Goal: Task Accomplishment & Management: Manage account settings

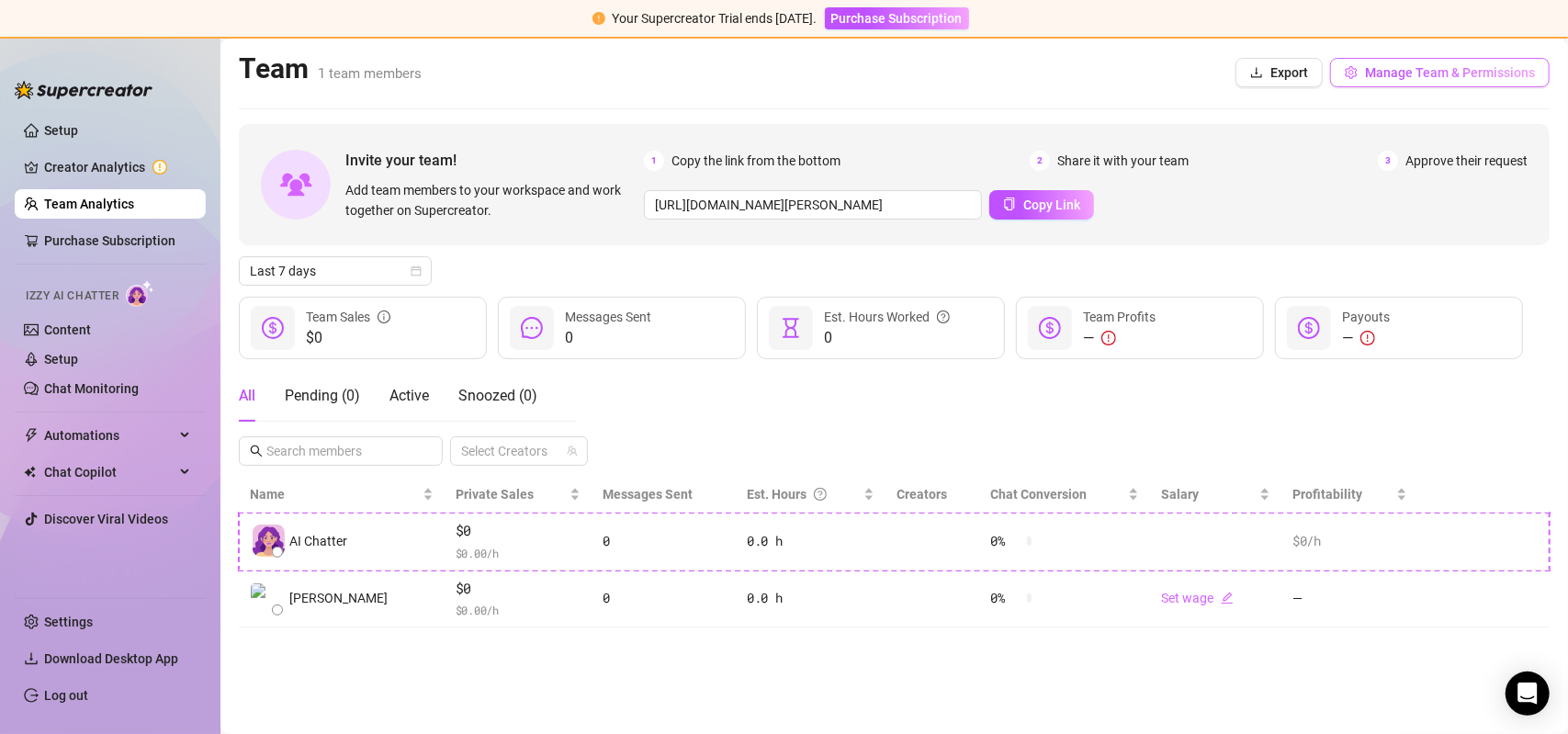
click at [1441, 76] on span "Manage Team & Permissions" at bounding box center [1451, 72] width 170 height 15
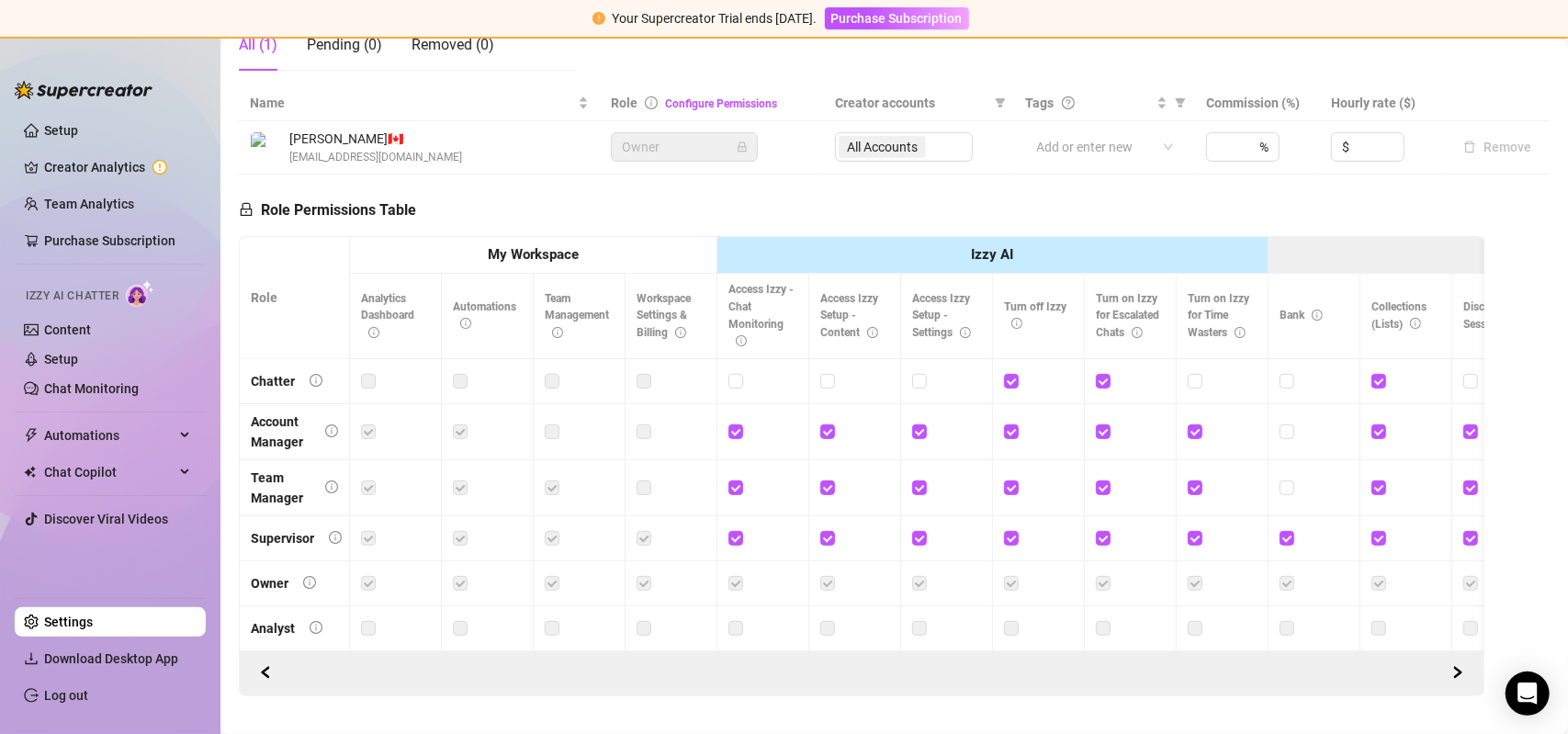
scroll to position [414, 0]
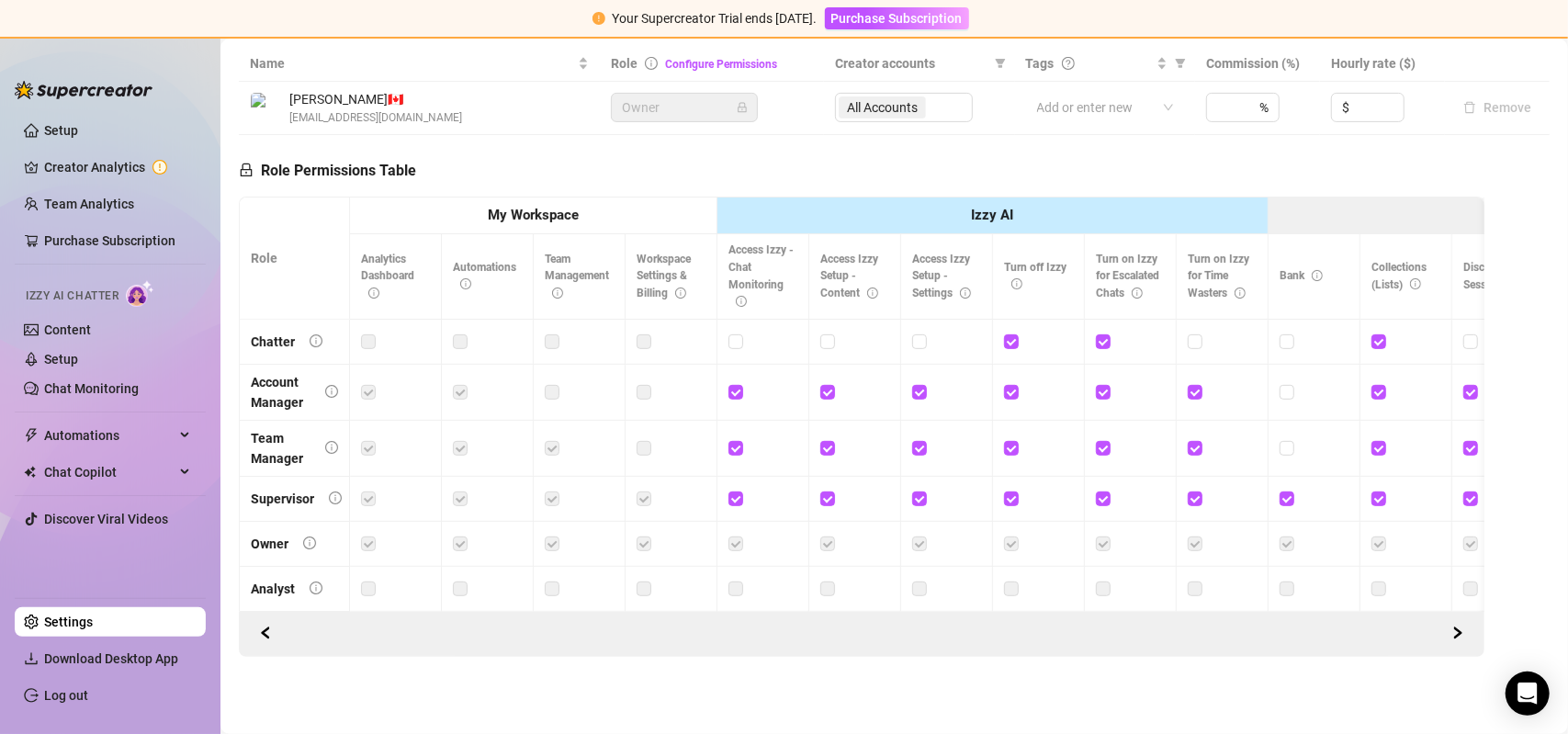
click at [561, 206] on strong "My Workspace" at bounding box center [533, 215] width 91 height 17
click at [1451, 637] on icon "right" at bounding box center [1458, 633] width 13 height 13
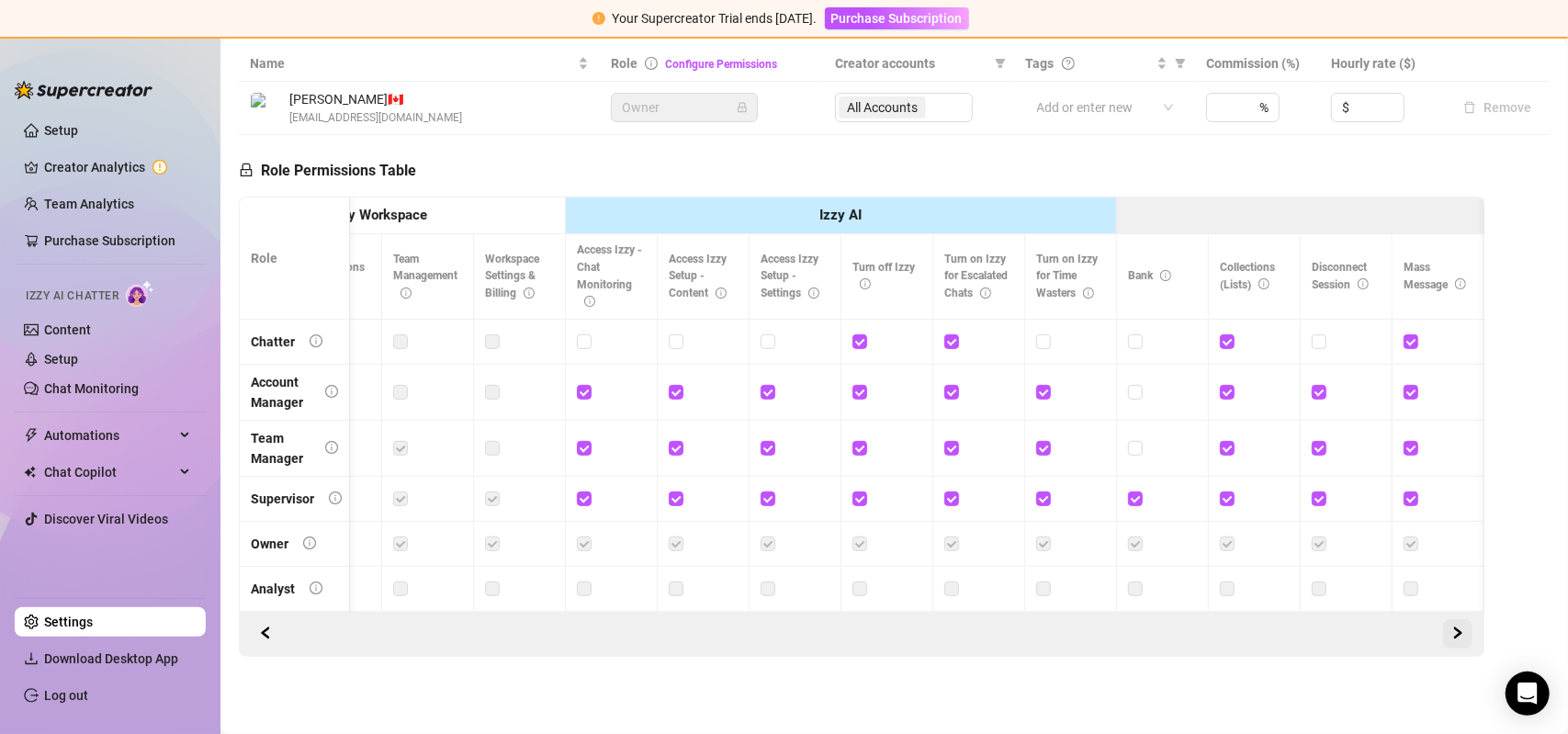
scroll to position [0, 276]
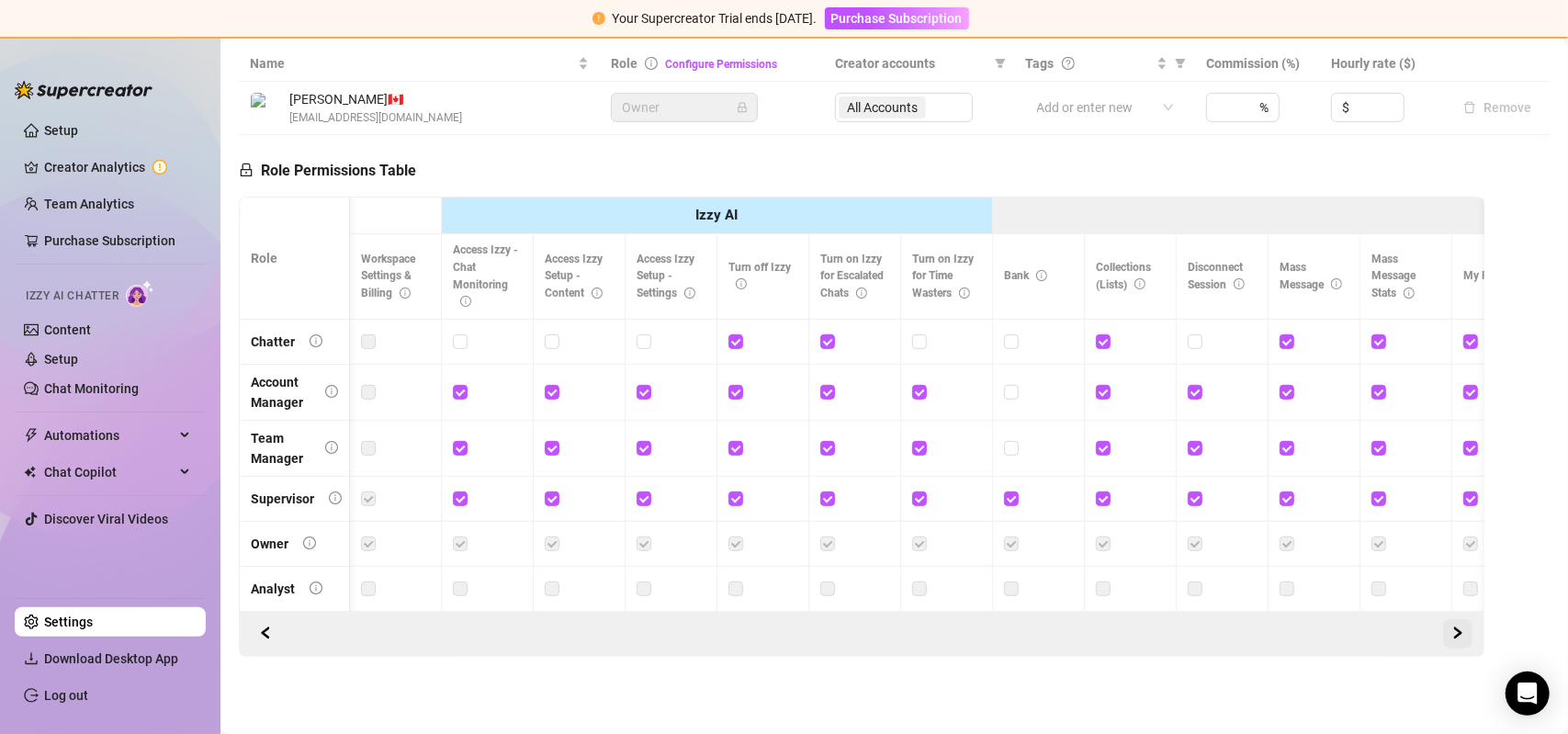
click at [1451, 635] on button "button" at bounding box center [1458, 634] width 30 height 30
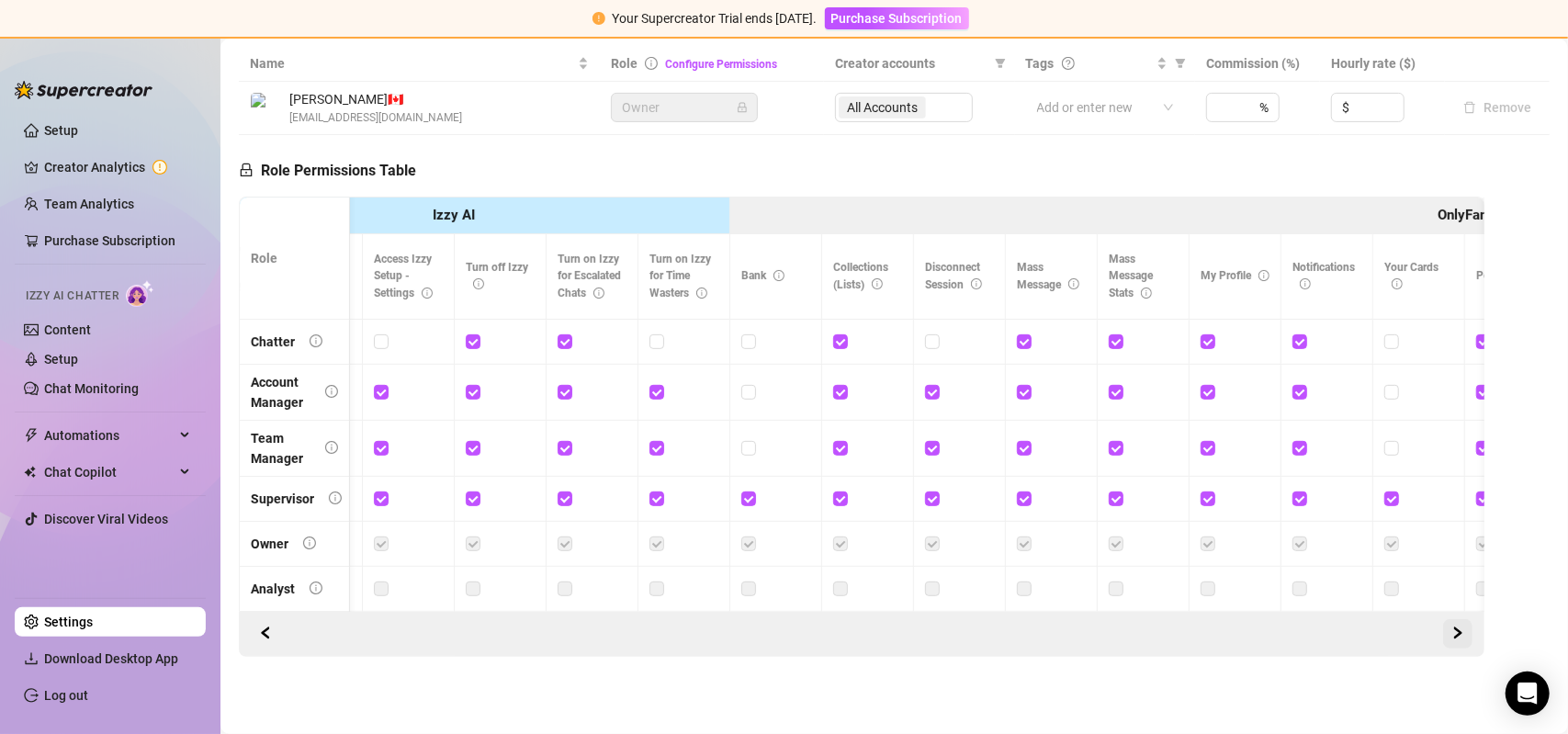
scroll to position [0, 551]
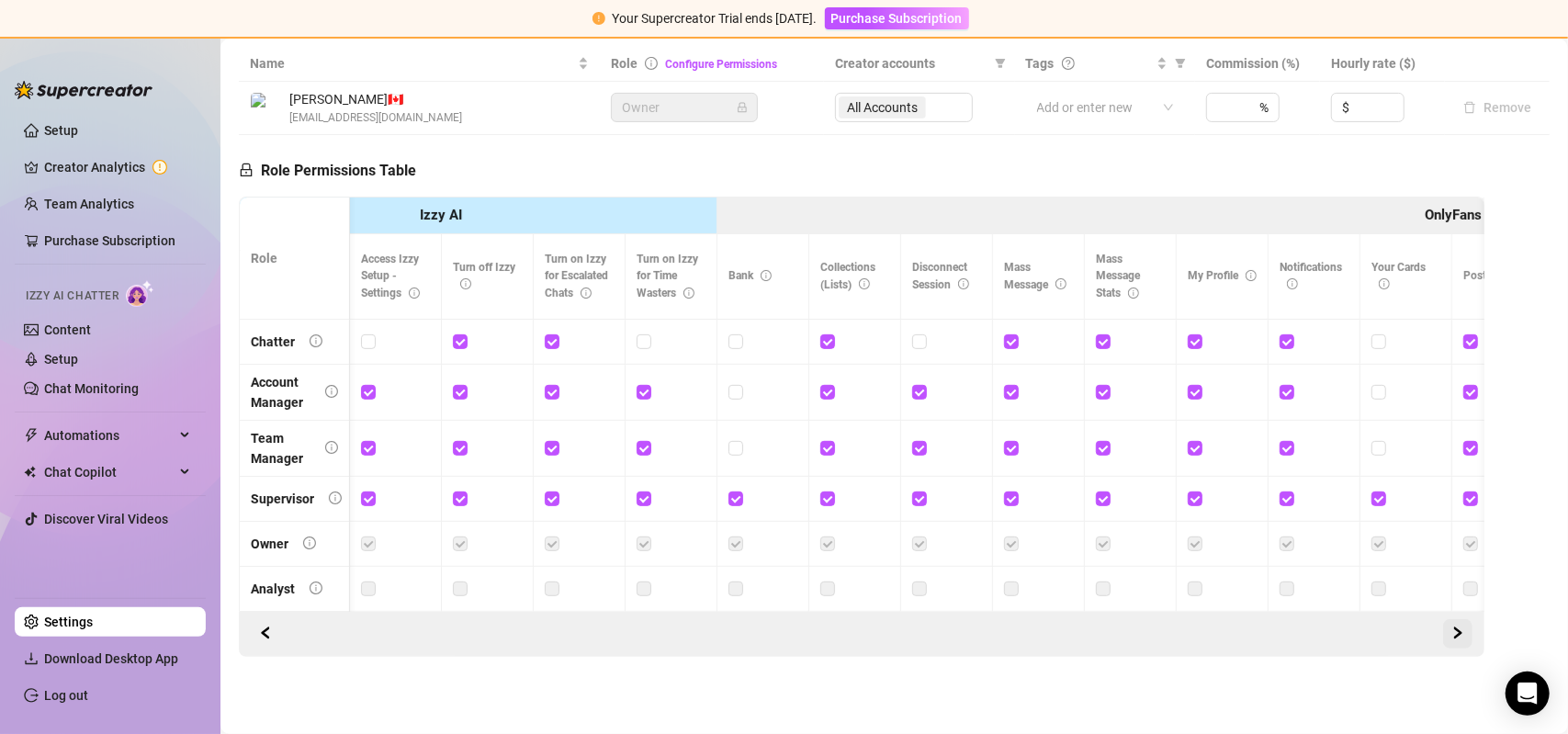
click at [1451, 635] on button "button" at bounding box center [1458, 634] width 30 height 30
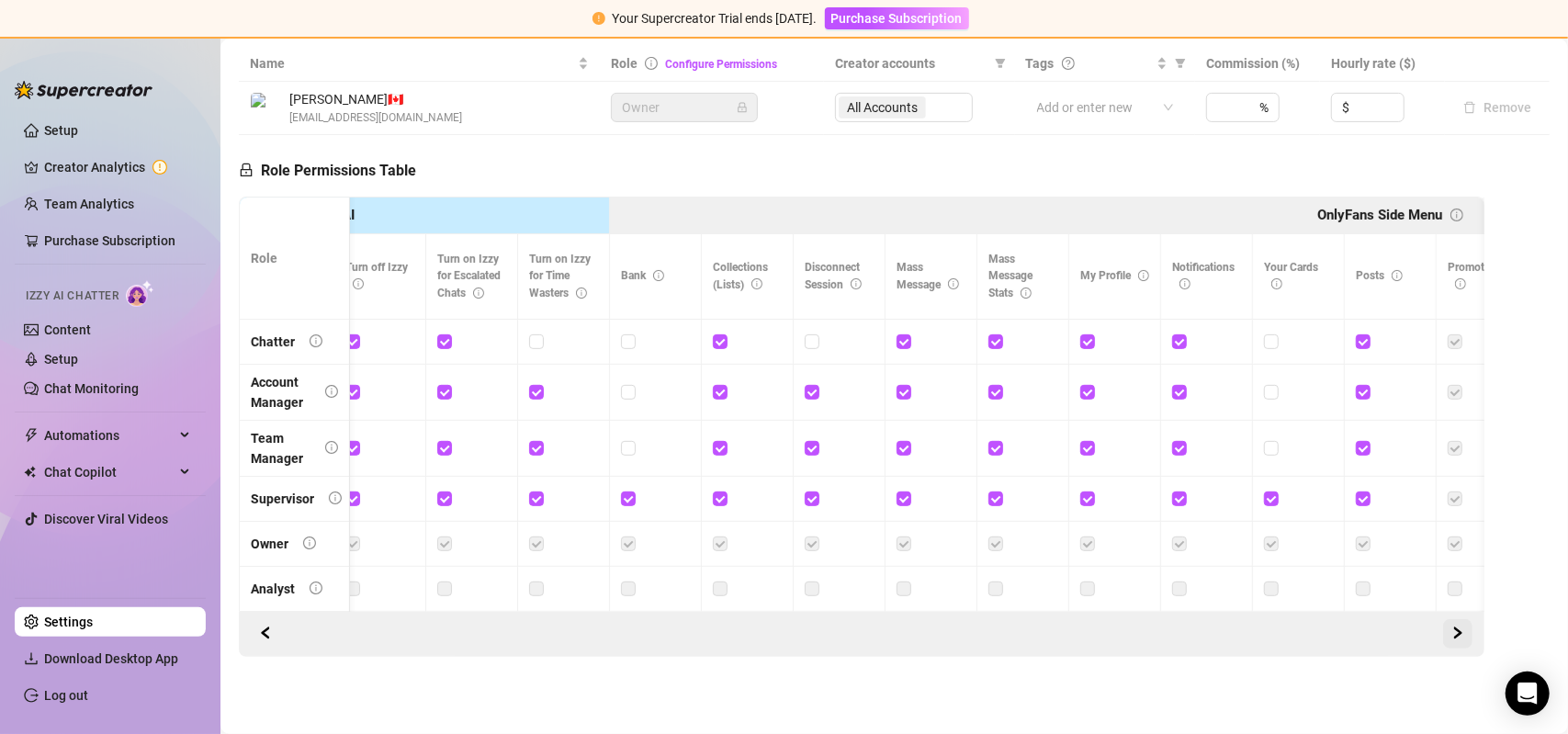
scroll to position [0, 827]
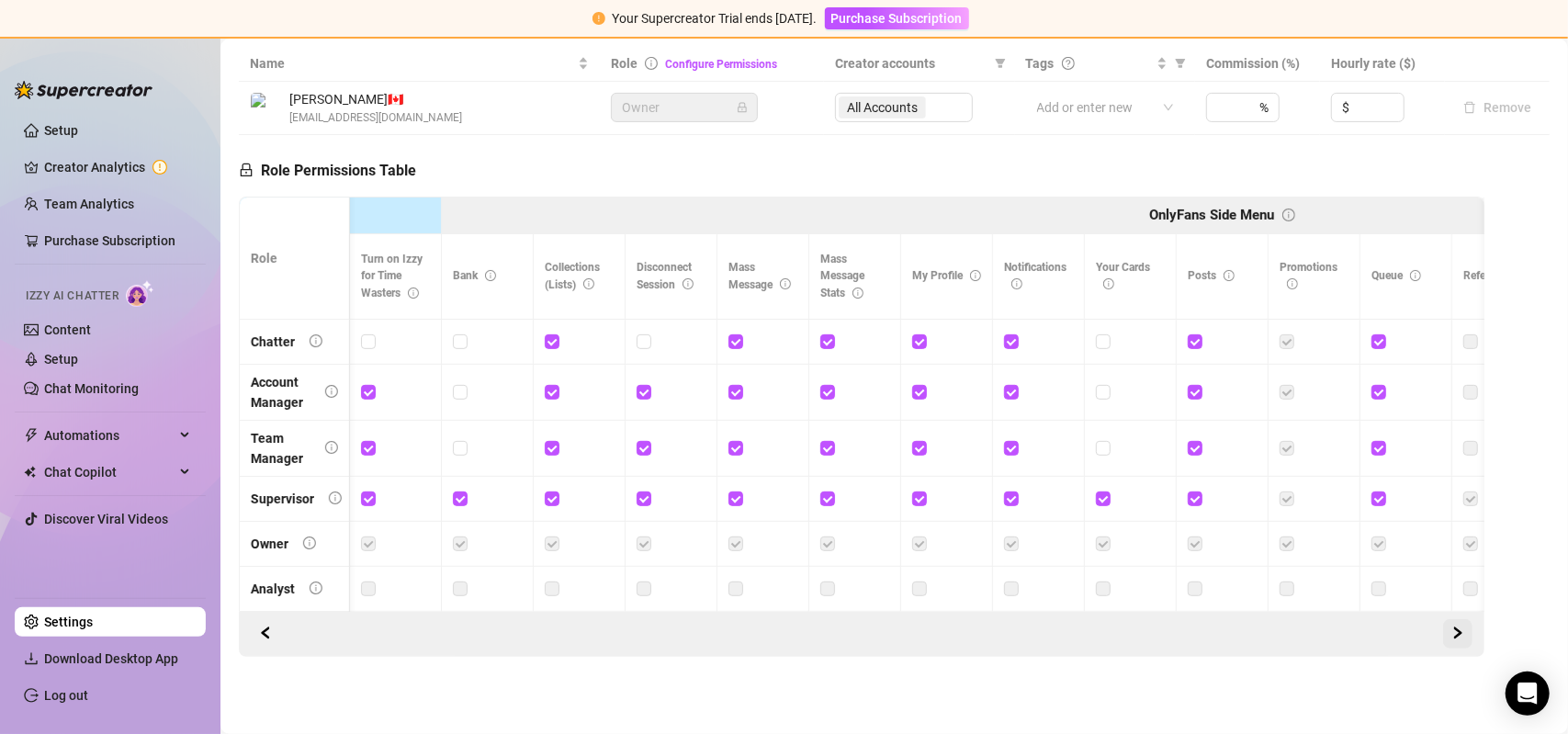
click at [1451, 631] on icon "right" at bounding box center [1458, 633] width 13 height 13
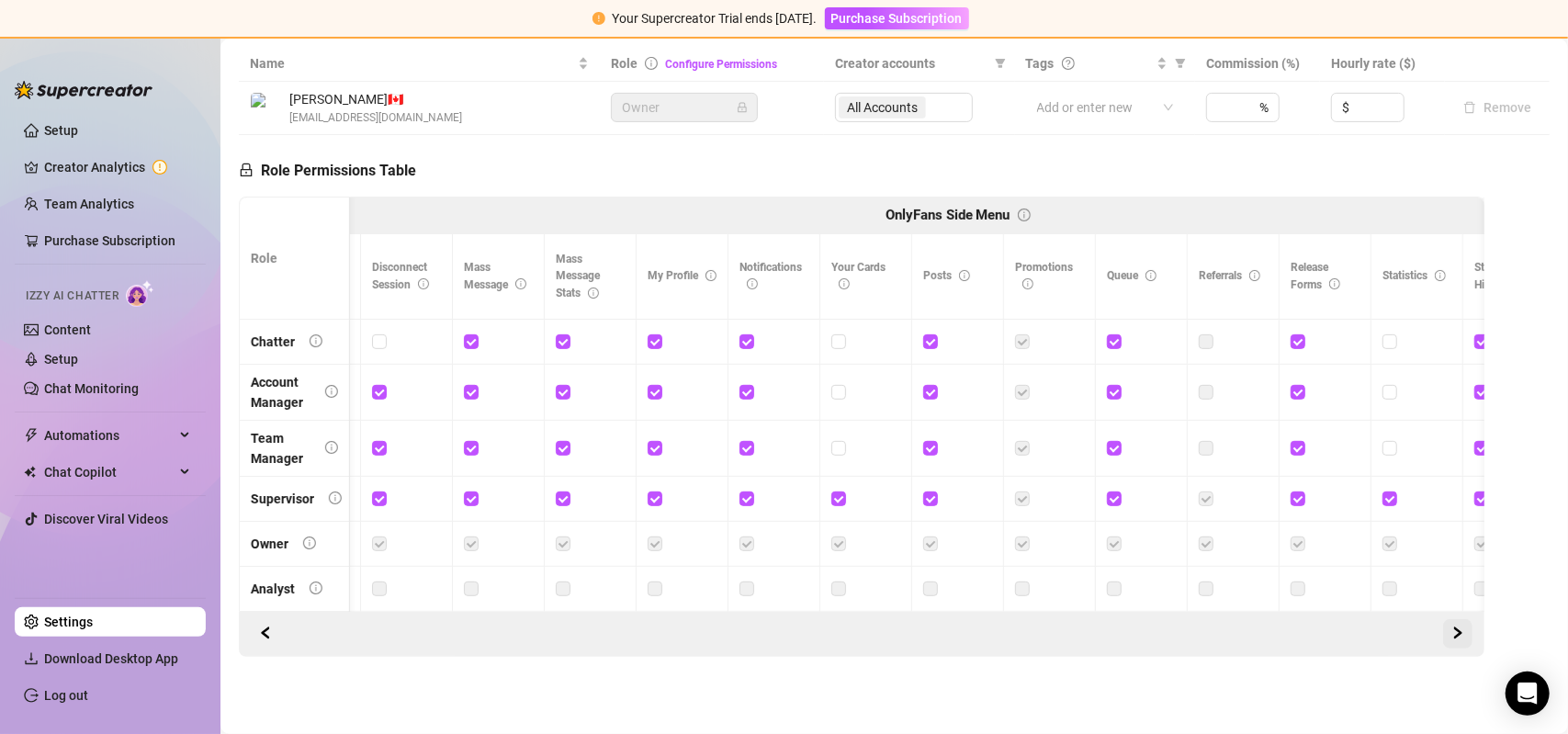
scroll to position [0, 1103]
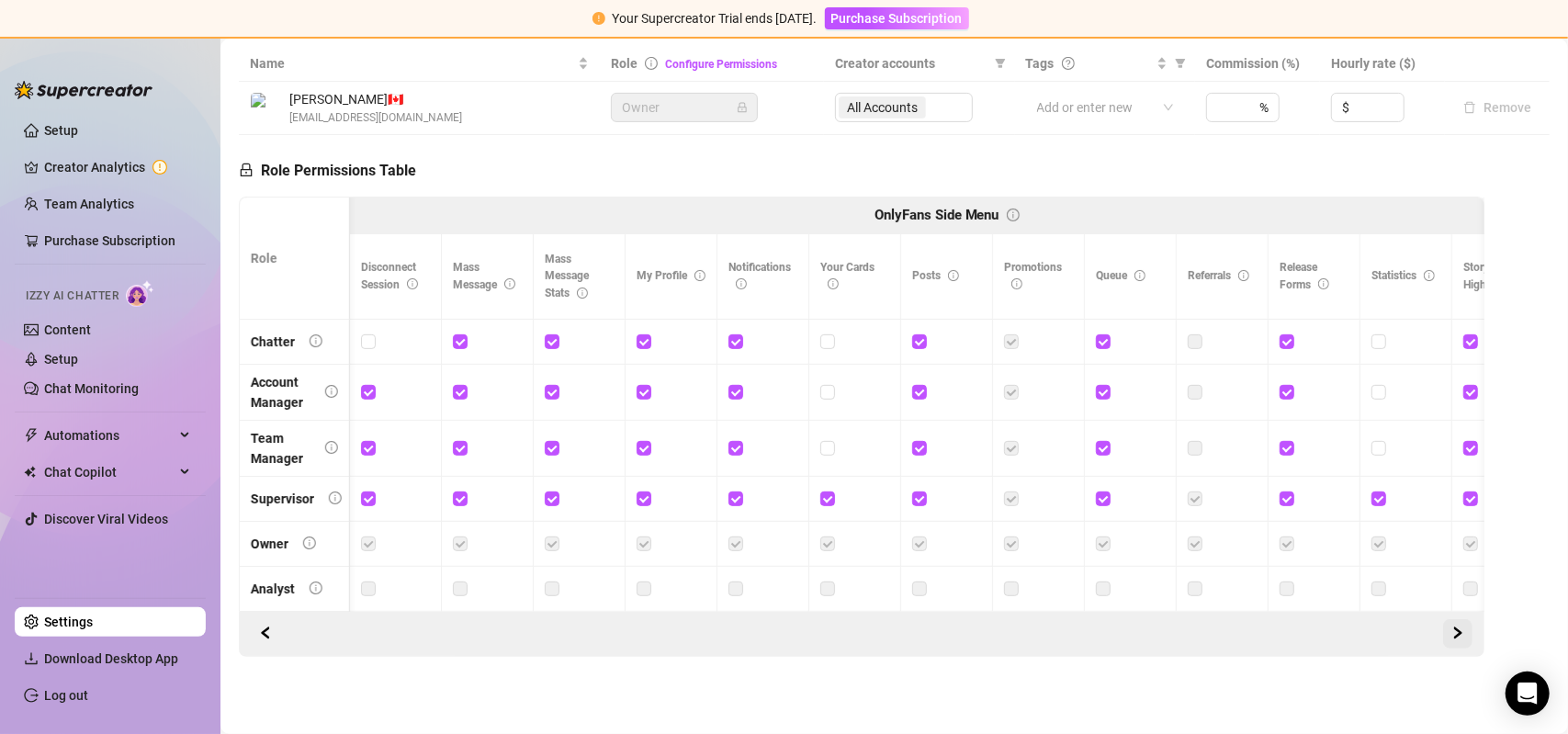
click at [1451, 631] on icon "right" at bounding box center [1458, 633] width 13 height 13
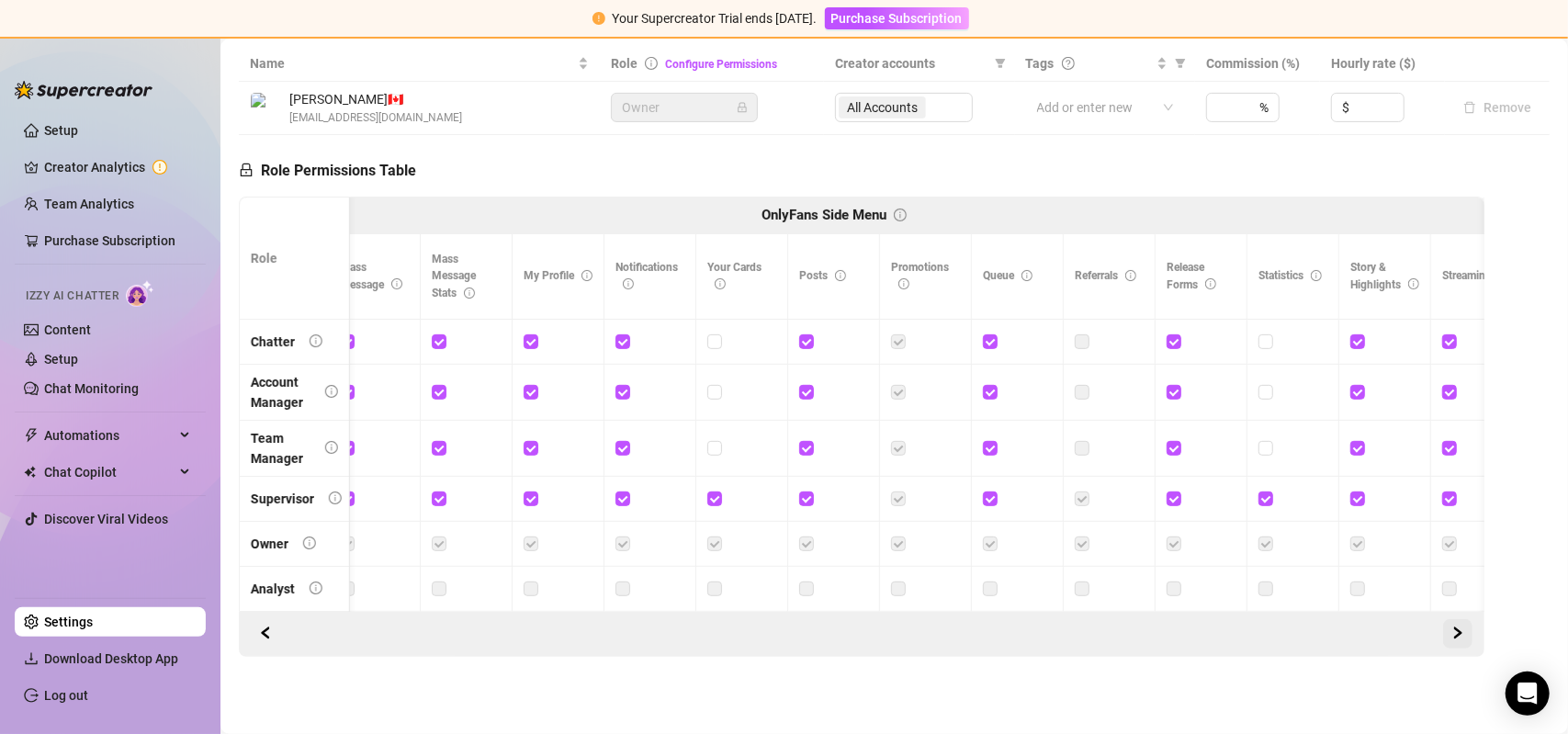
scroll to position [0, 0]
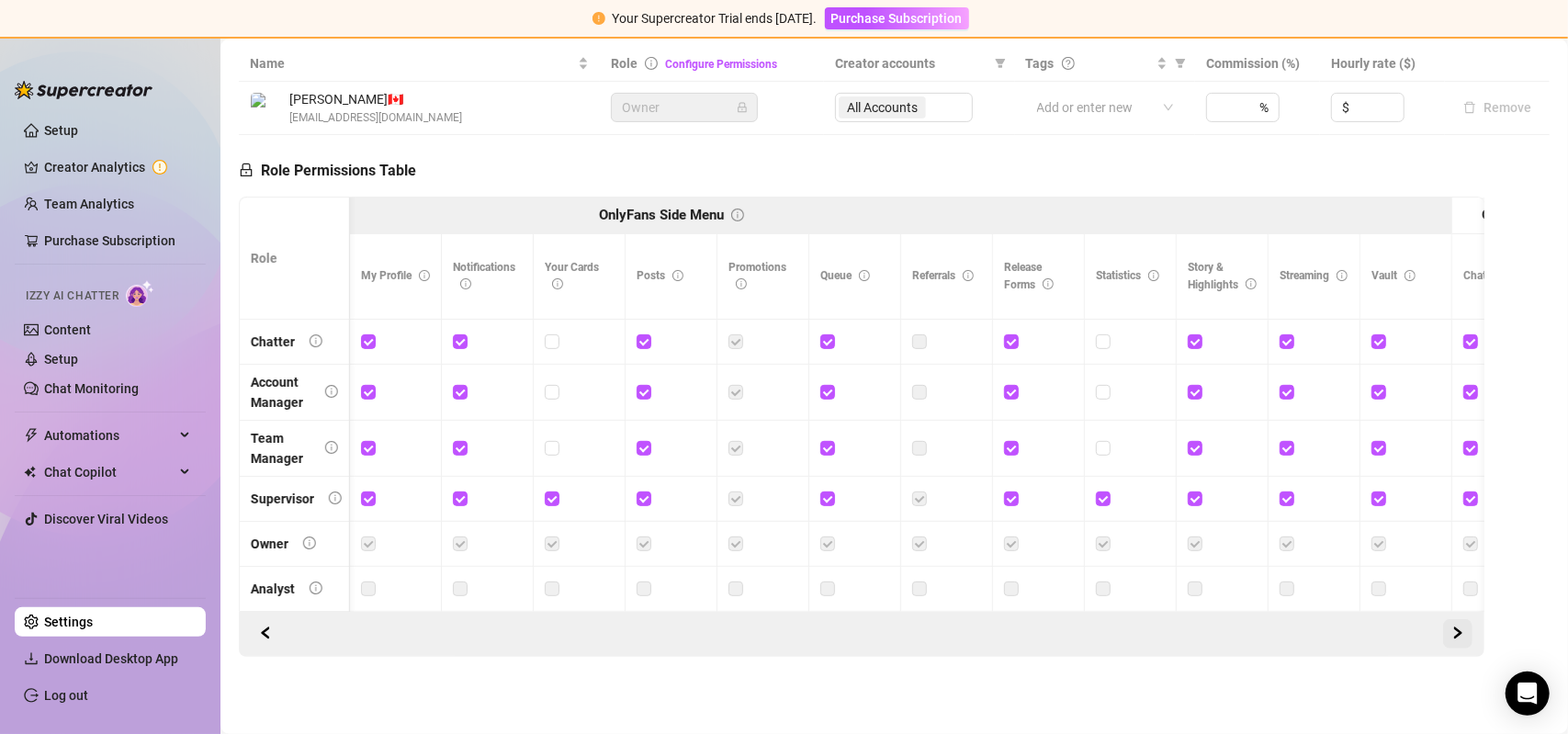
click at [1451, 631] on icon "right" at bounding box center [1458, 633] width 13 height 13
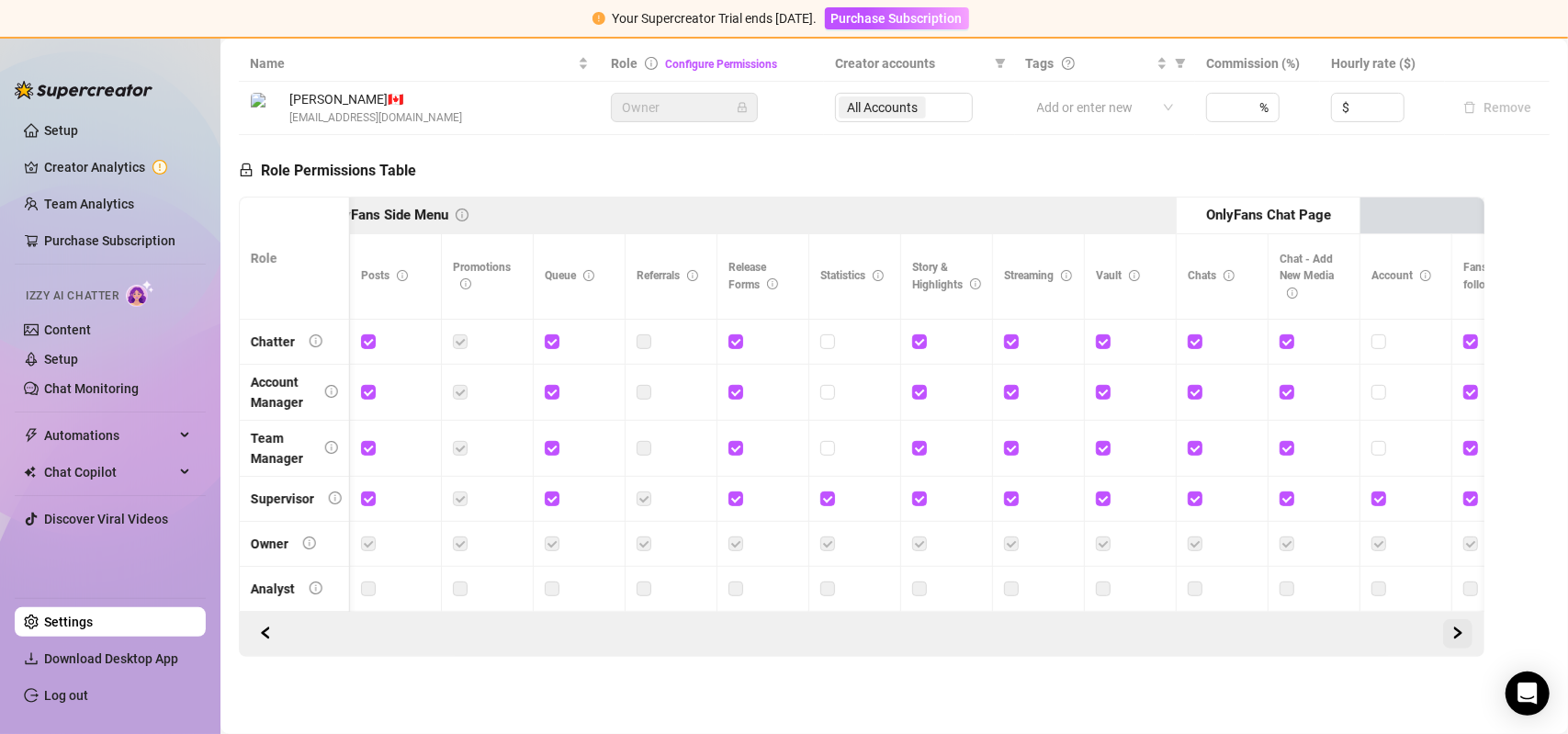
click at [1451, 631] on icon "right" at bounding box center [1458, 633] width 13 height 13
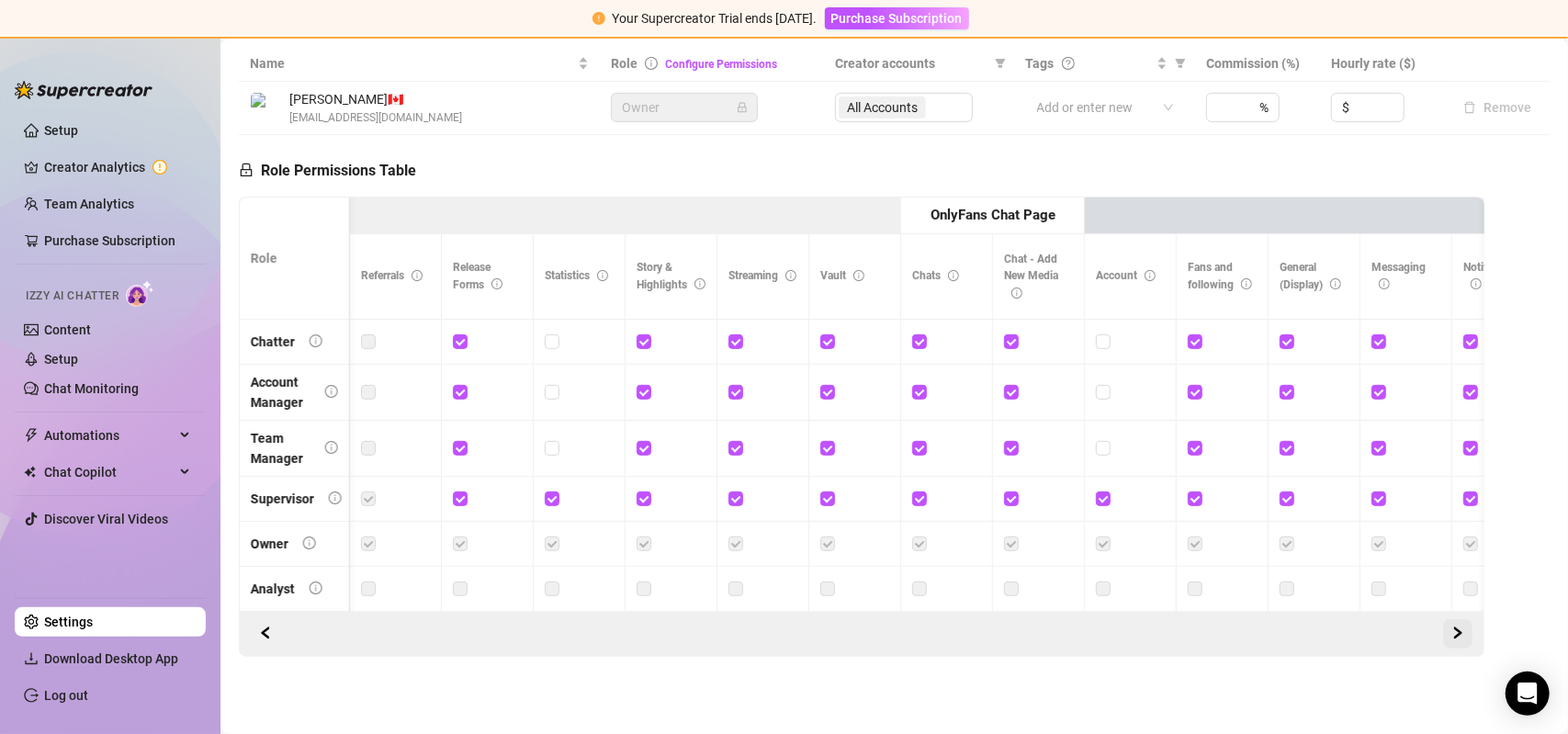
click at [1451, 640] on icon "right" at bounding box center [1458, 633] width 13 height 13
